Goal: Task Accomplishment & Management: Use online tool/utility

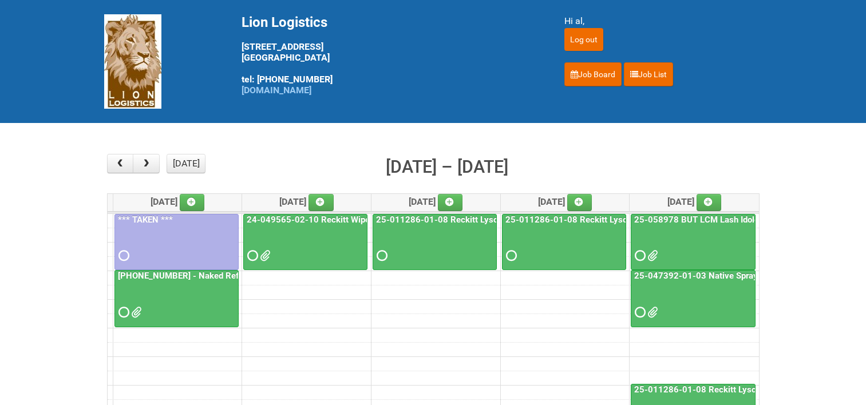
scroll to position [57, 0]
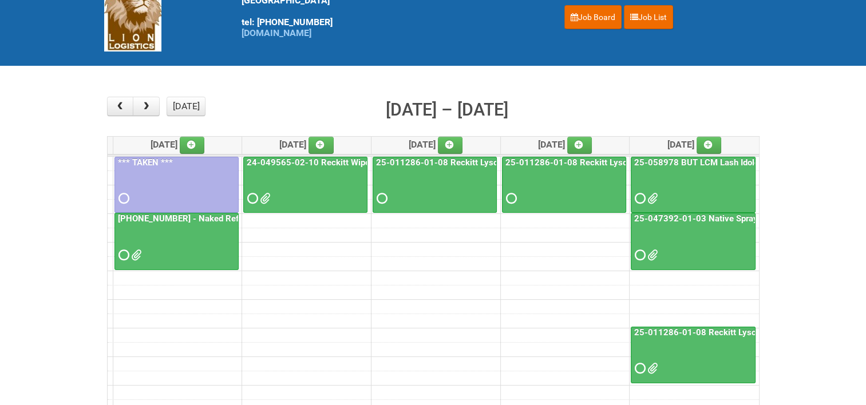
click at [710, 217] on link "25-047392-01-03 Native Spray Rapid Response" at bounding box center [728, 218] width 192 height 10
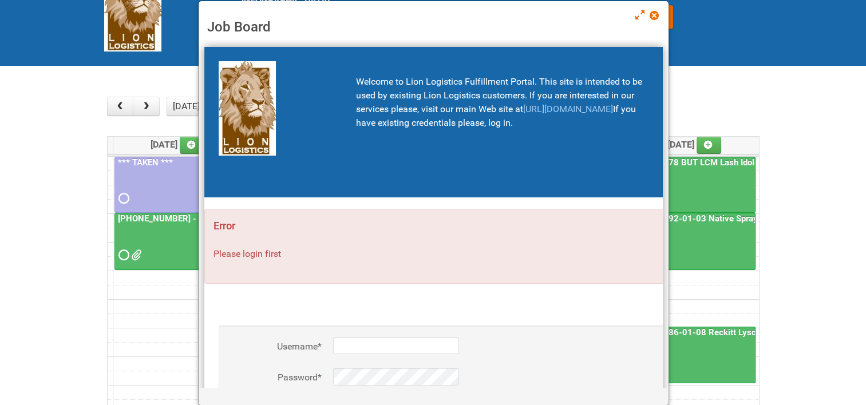
type input "al"
click at [652, 15] on span at bounding box center [653, 15] width 8 height 8
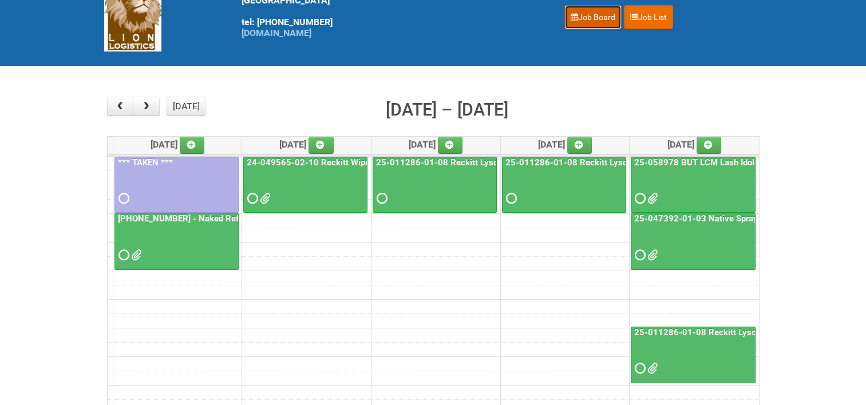
click at [599, 17] on link "Job Board" at bounding box center [592, 17] width 57 height 24
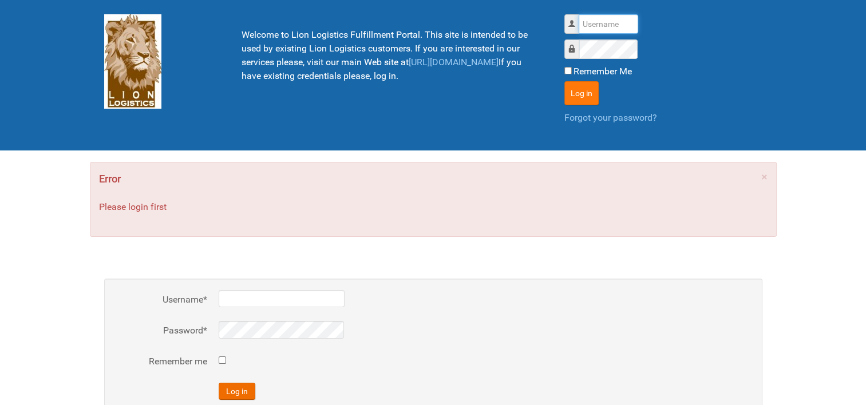
type input "al"
click at [581, 90] on button "Log in" at bounding box center [581, 93] width 34 height 24
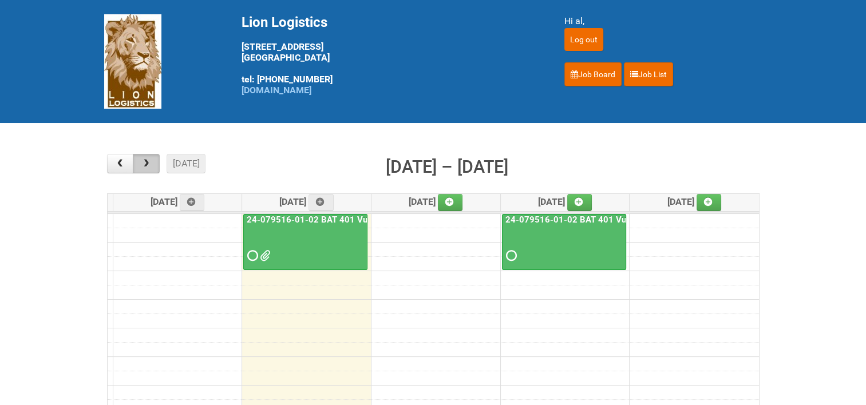
click at [155, 164] on button "button" at bounding box center [146, 163] width 27 height 19
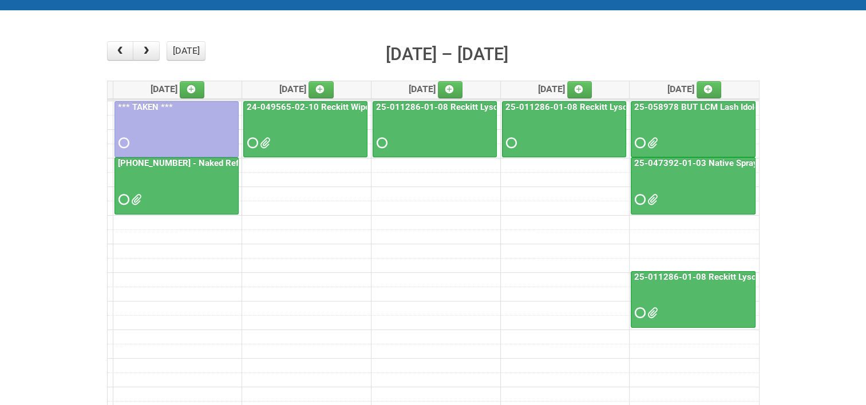
scroll to position [114, 0]
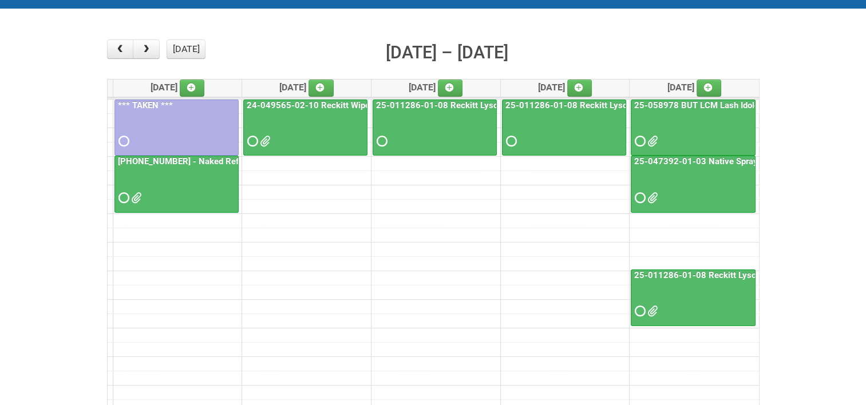
click at [732, 159] on link "25-047392-01-03 Native Spray Rapid Response" at bounding box center [728, 161] width 192 height 10
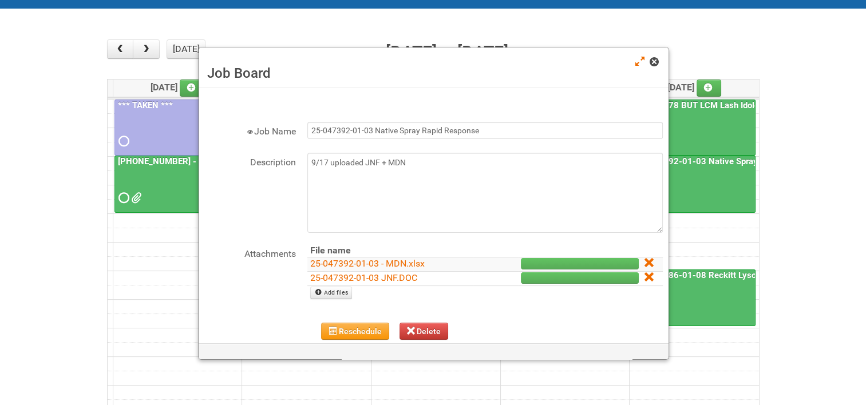
click at [655, 60] on span at bounding box center [653, 62] width 8 height 8
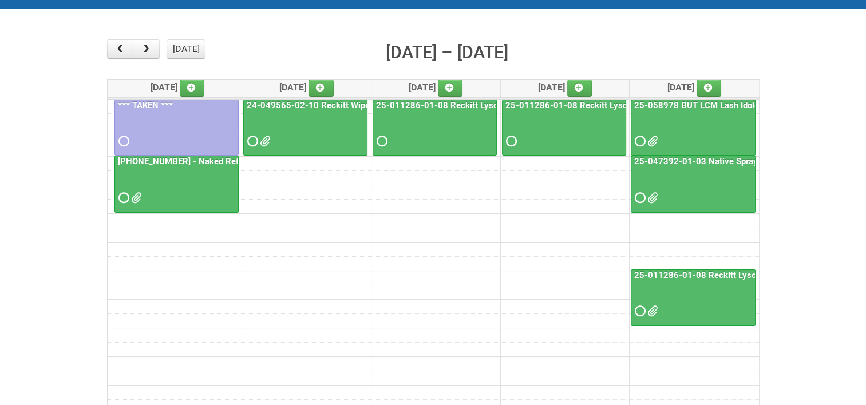
click at [675, 274] on link "25-011286-01-08 Reckitt Lysol Laundry Scented" at bounding box center [729, 275] width 195 height 10
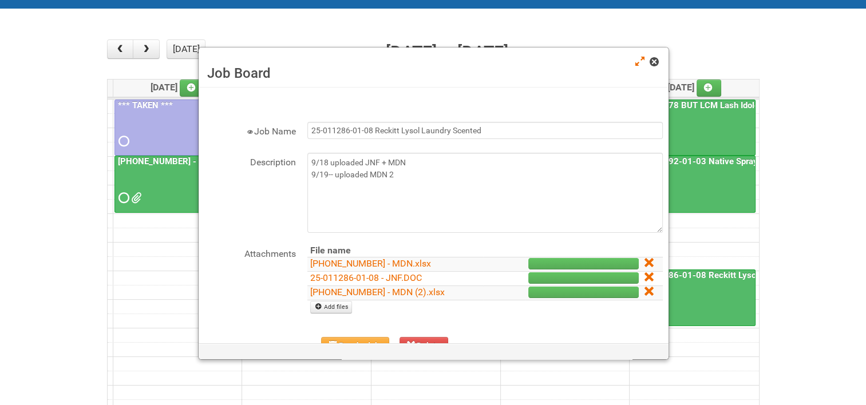
click at [651, 60] on span at bounding box center [653, 62] width 8 height 8
